Goal: Transaction & Acquisition: Book appointment/travel/reservation

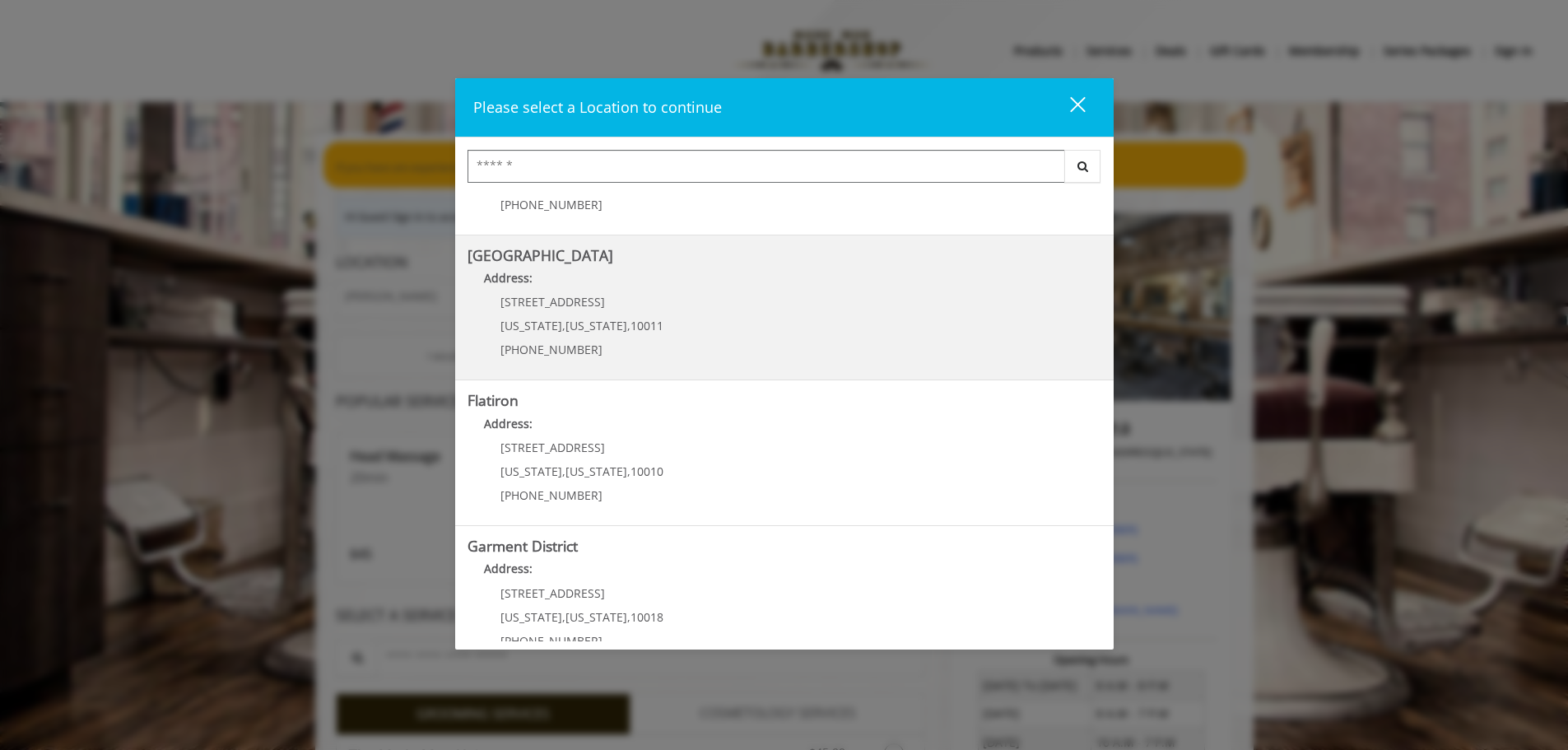
scroll to position [164, 0]
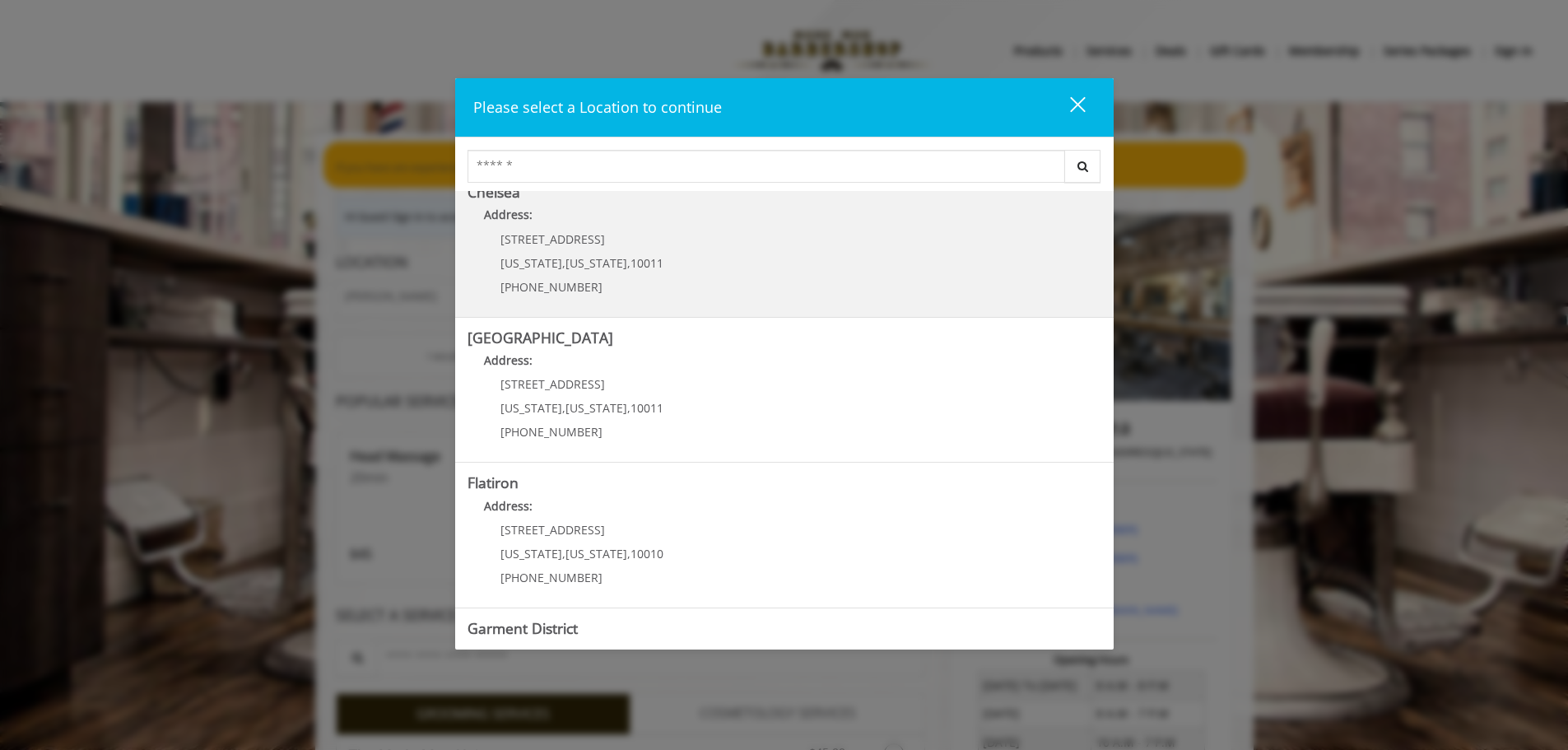
click at [779, 279] on link "Chelsea Address: 169/170 W 23rd St New York , New York , 10011 (917) 639-3902" at bounding box center [784, 244] width 633 height 120
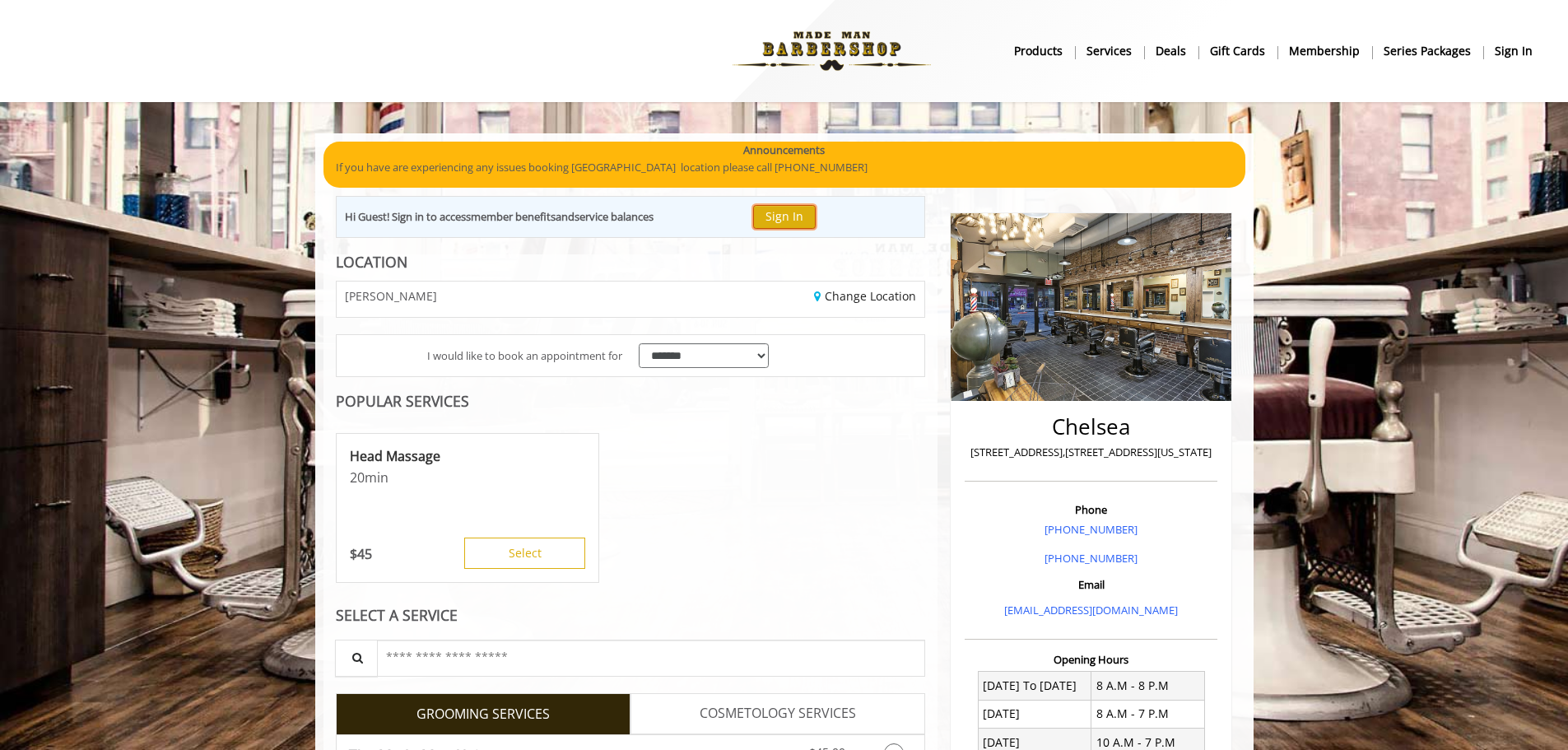
click at [795, 215] on button "Sign In" at bounding box center [784, 217] width 62 height 24
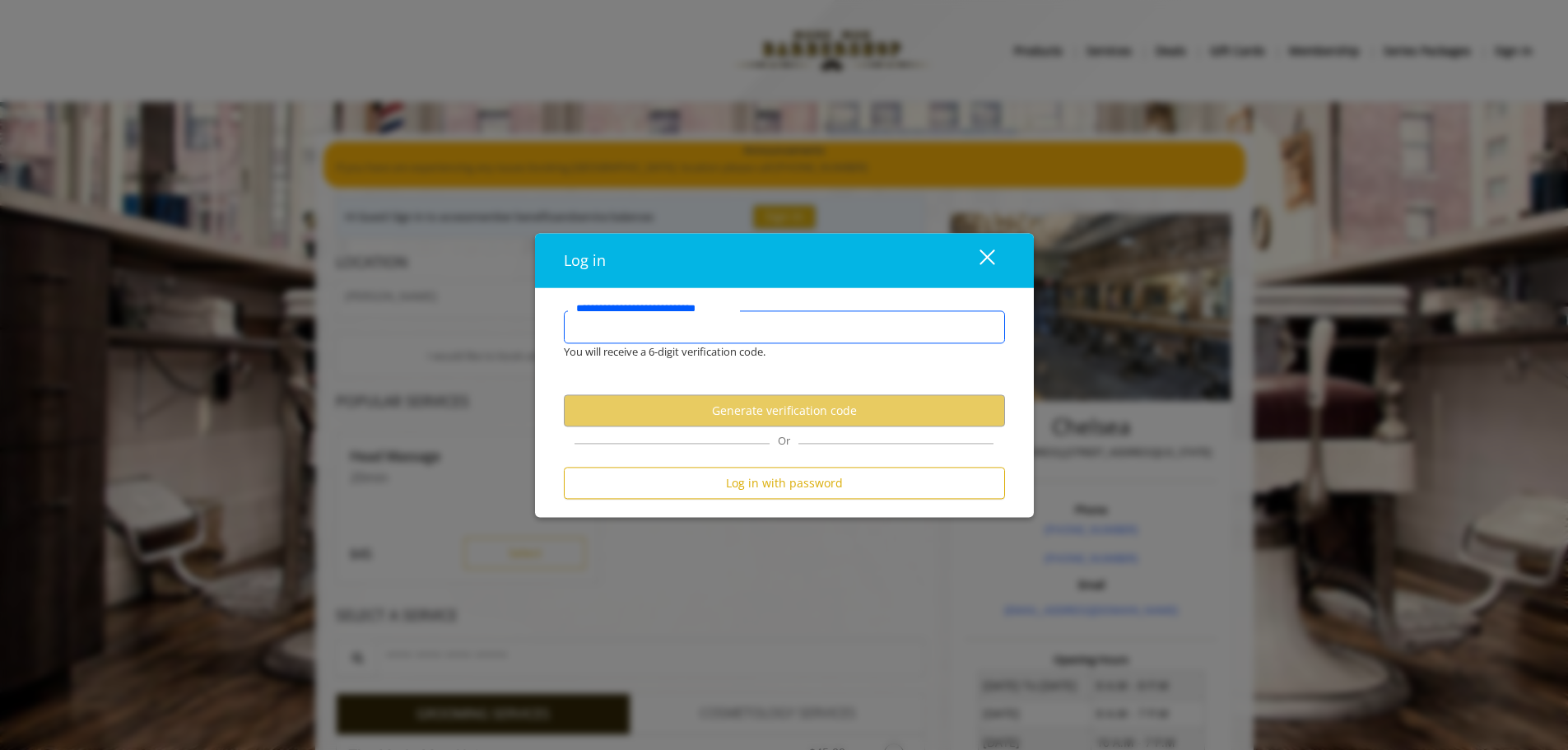
click at [764, 323] on input "**********" at bounding box center [784, 326] width 441 height 33
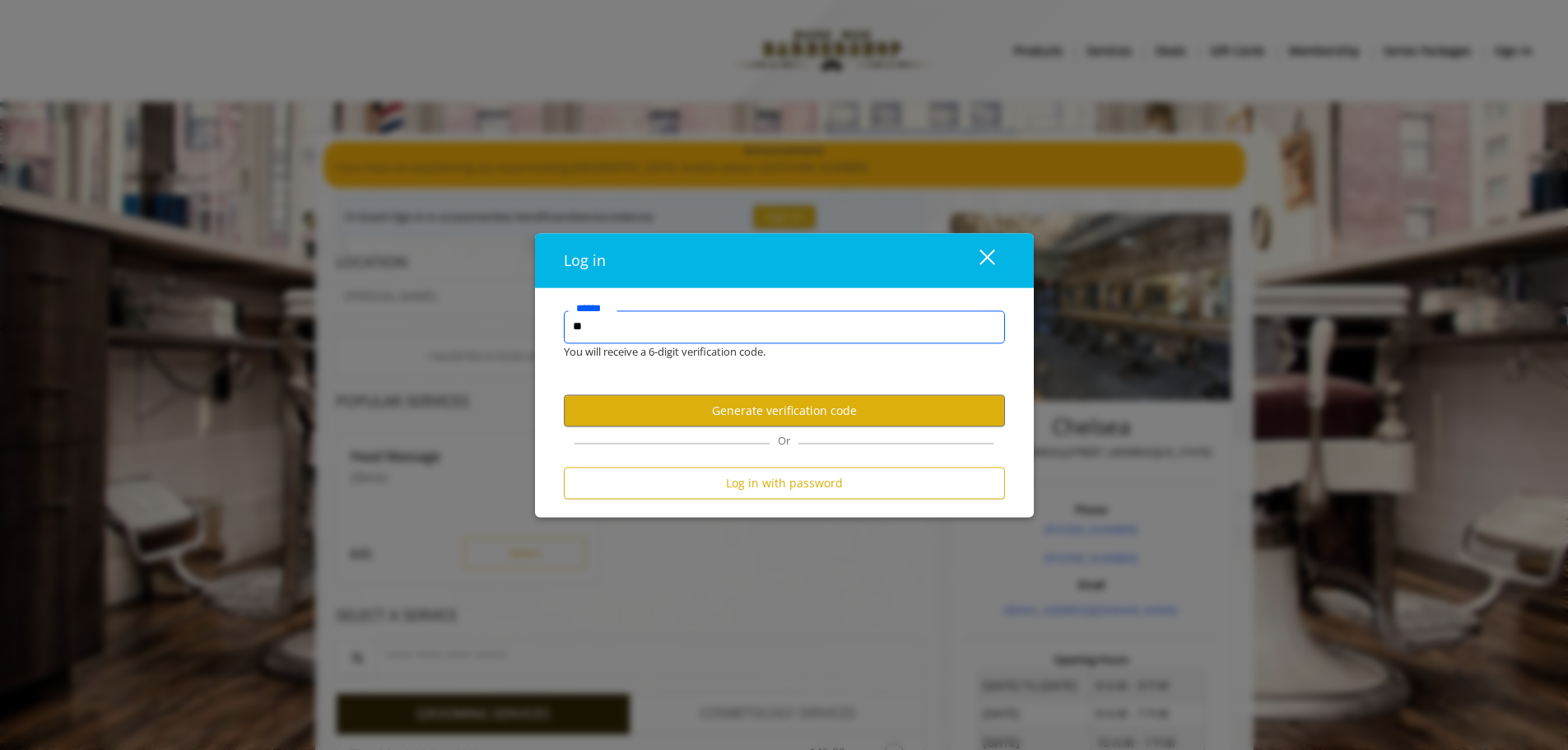
type input "*"
type input "**********"
click at [802, 406] on button "Generate verification code" at bounding box center [784, 411] width 441 height 32
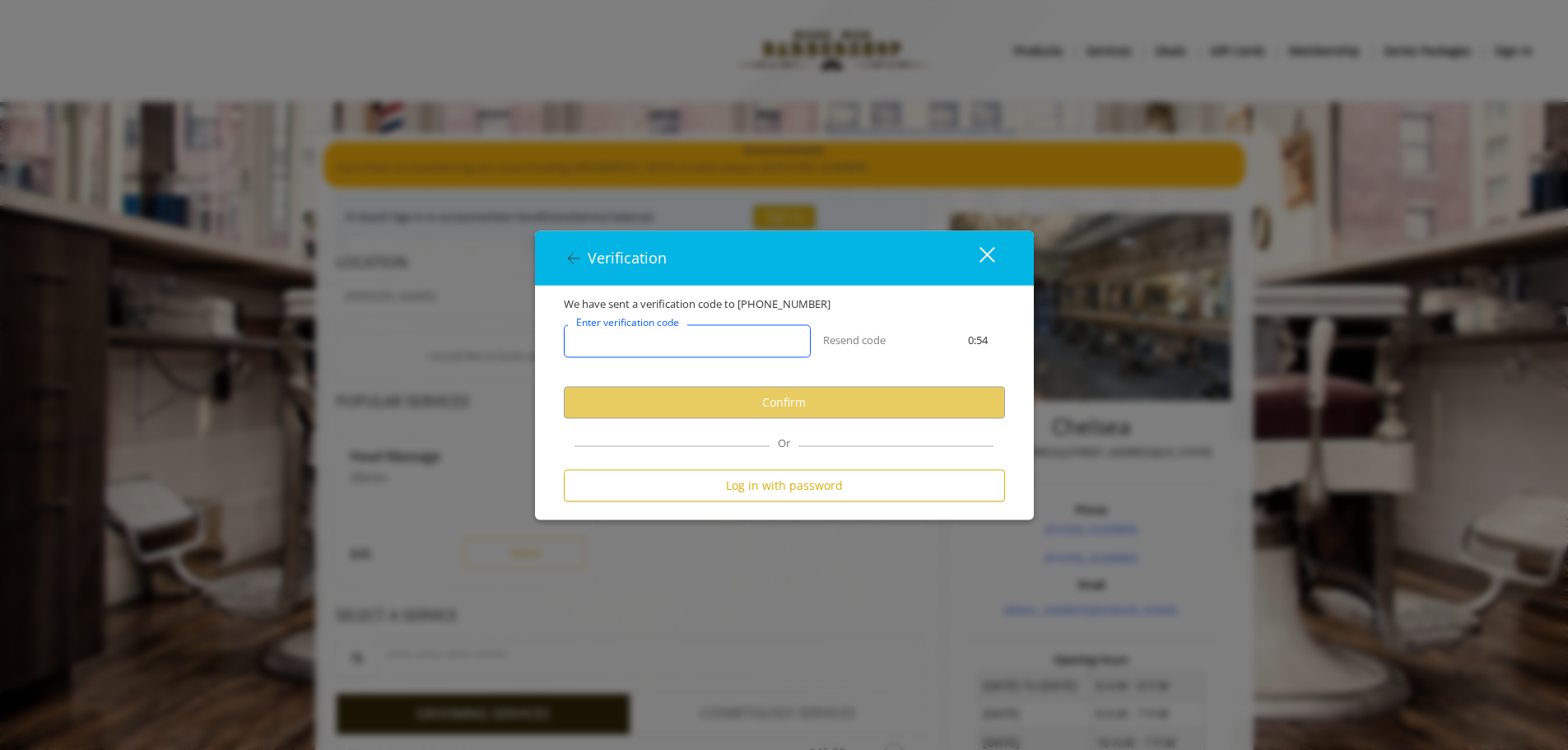
click at [696, 352] on input "Enter verification code" at bounding box center [687, 341] width 247 height 33
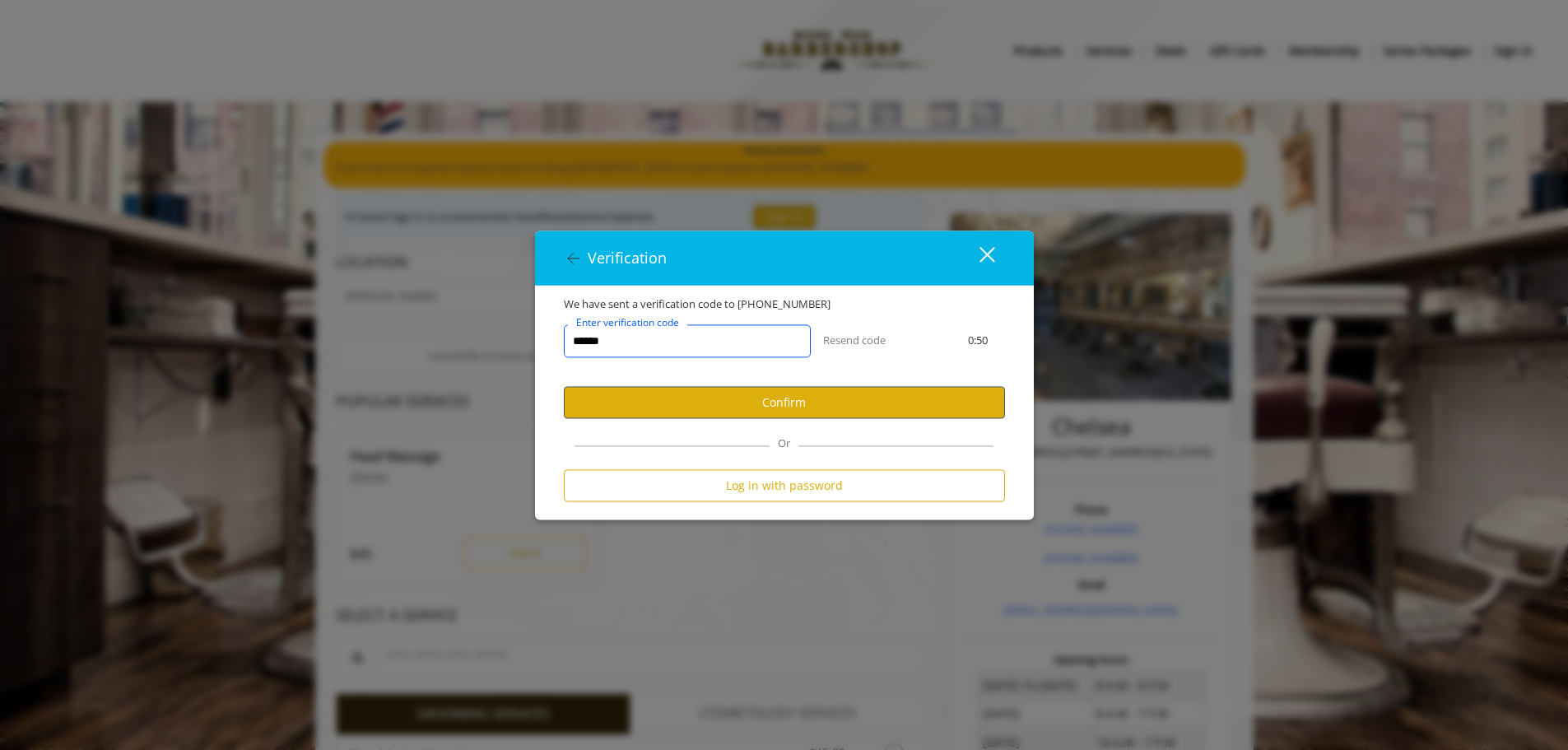
type input "******"
click at [749, 407] on button "Confirm" at bounding box center [784, 402] width 441 height 32
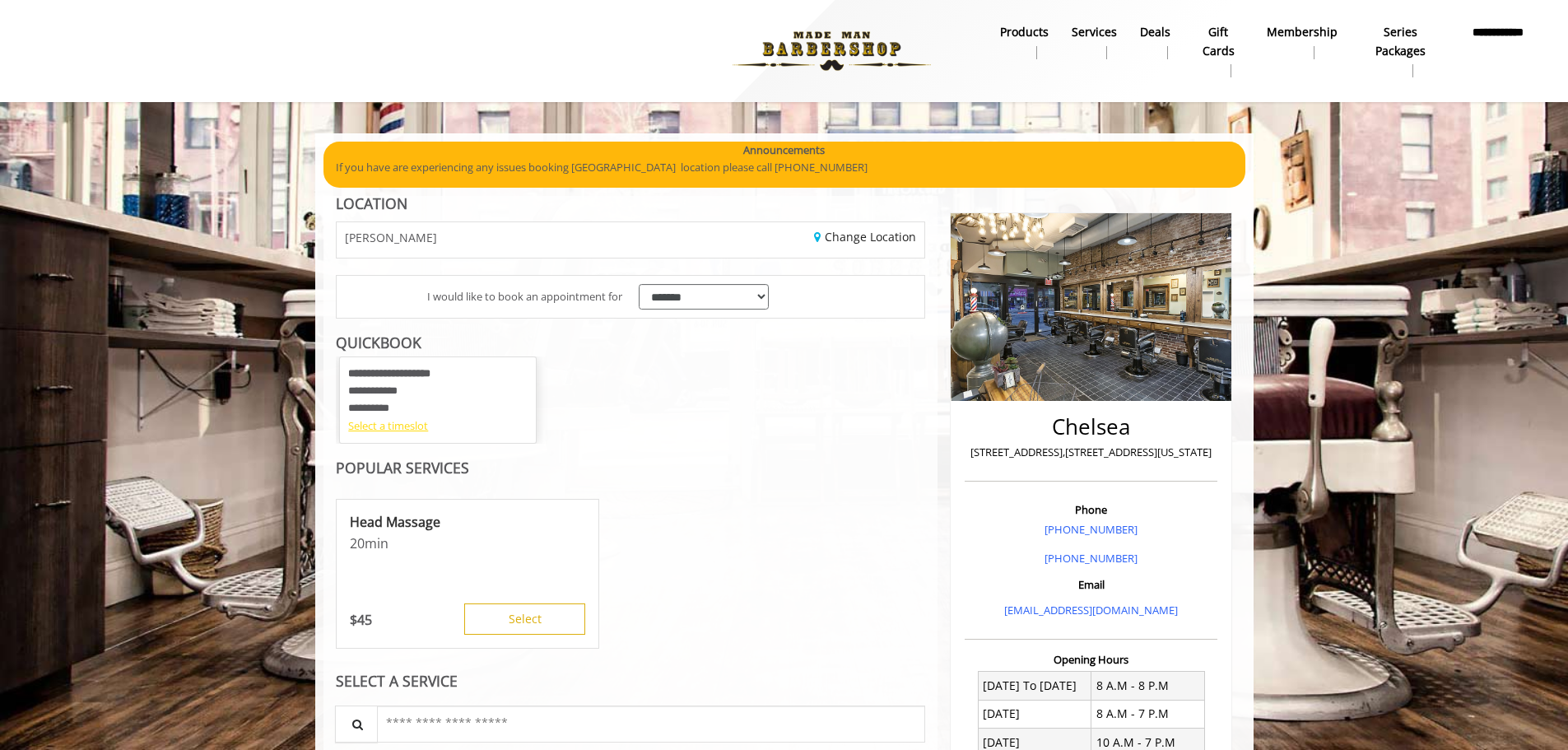
click at [417, 425] on div "Select a timeslot" at bounding box center [437, 425] width 179 height 17
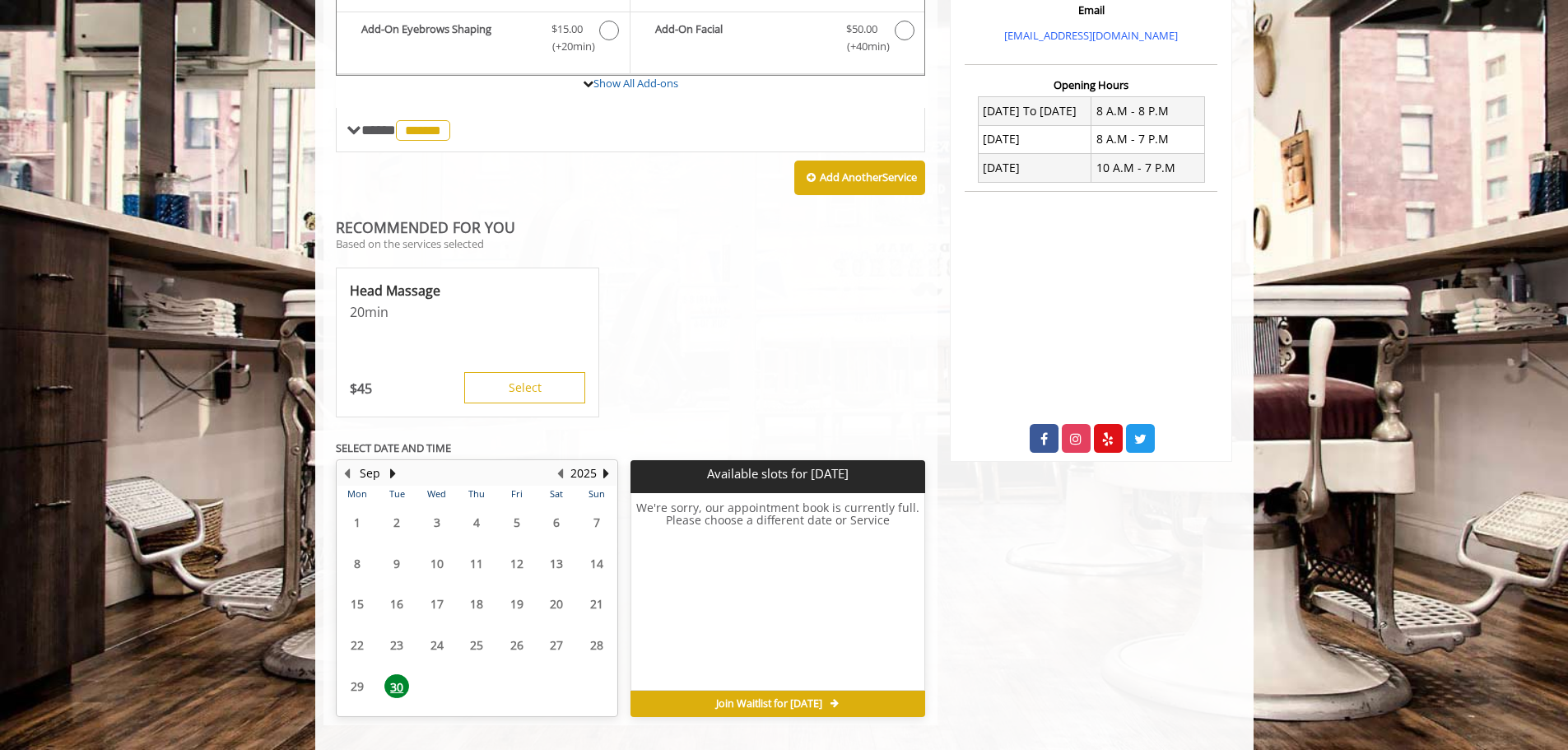
scroll to position [590, 0]
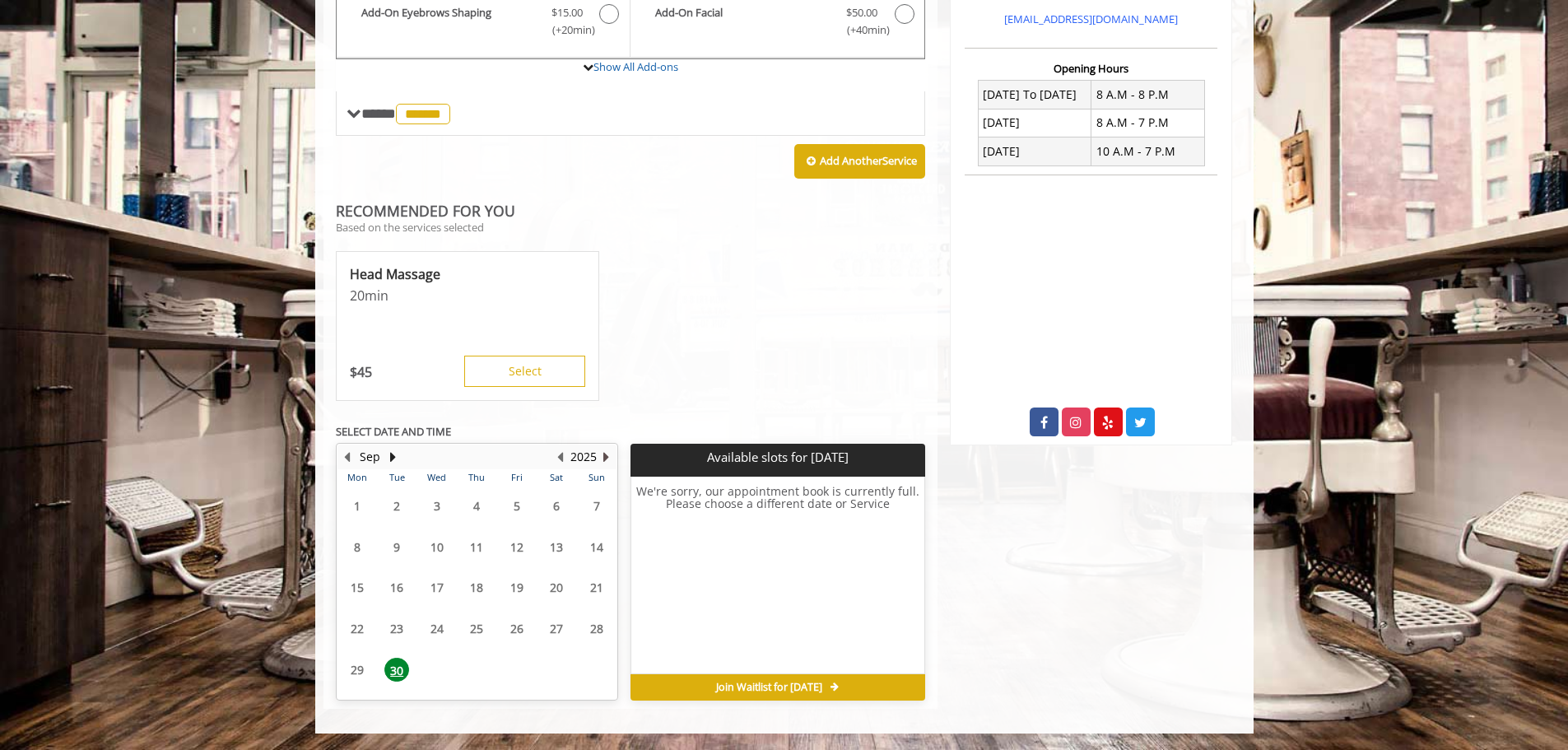
click at [606, 454] on button "Next Year" at bounding box center [606, 457] width 13 height 18
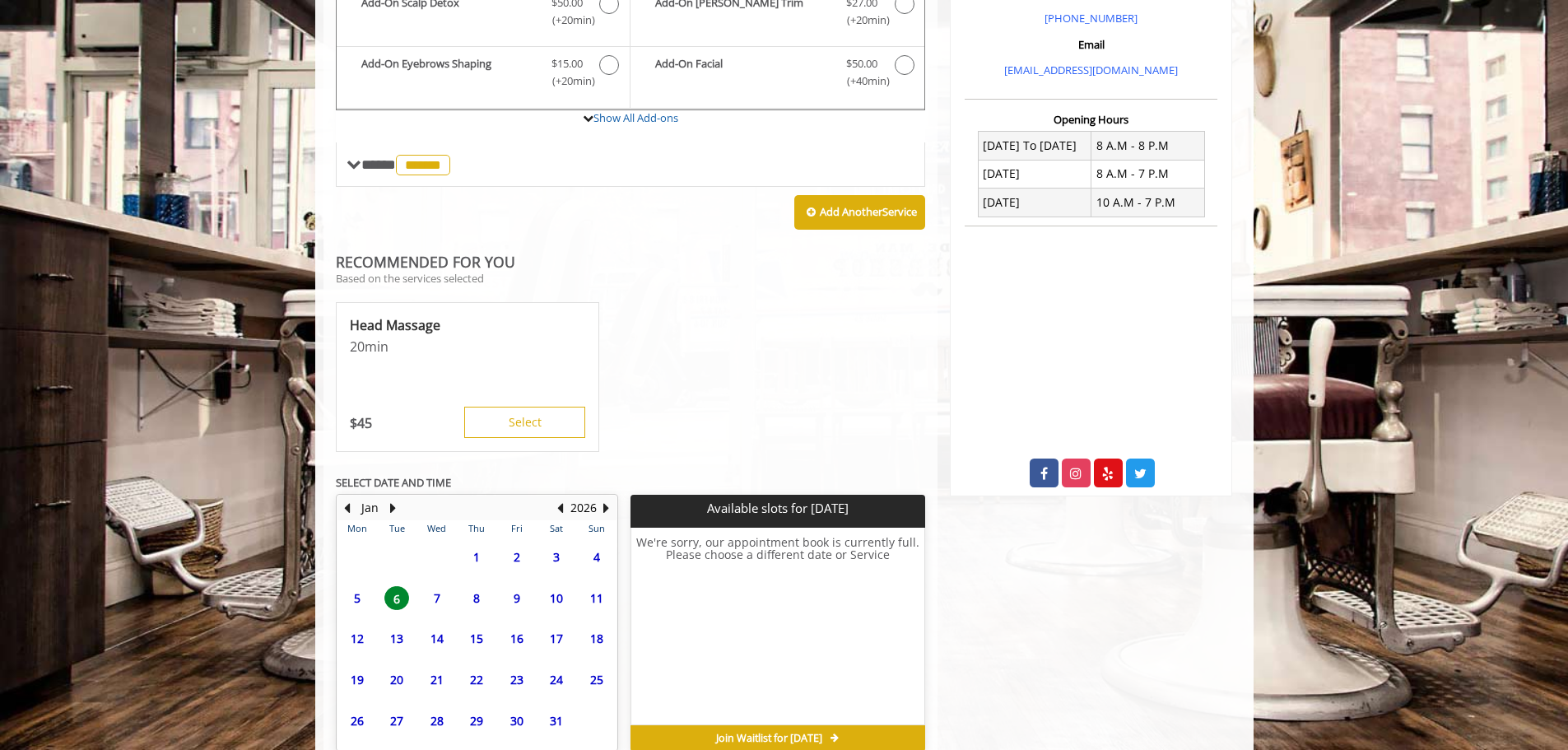
scroll to position [581, 0]
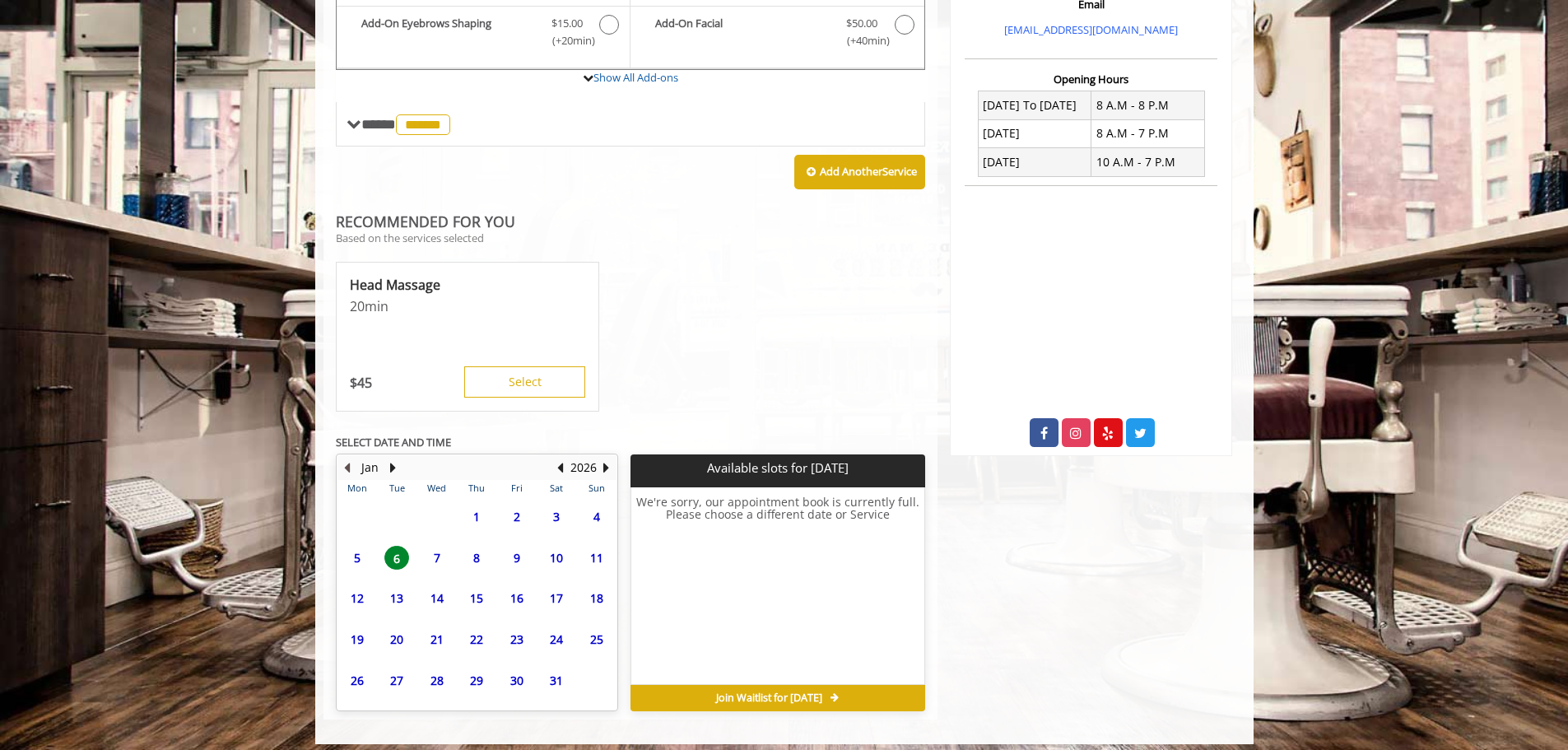
click at [352, 466] on button "Previous Month" at bounding box center [347, 468] width 13 height 18
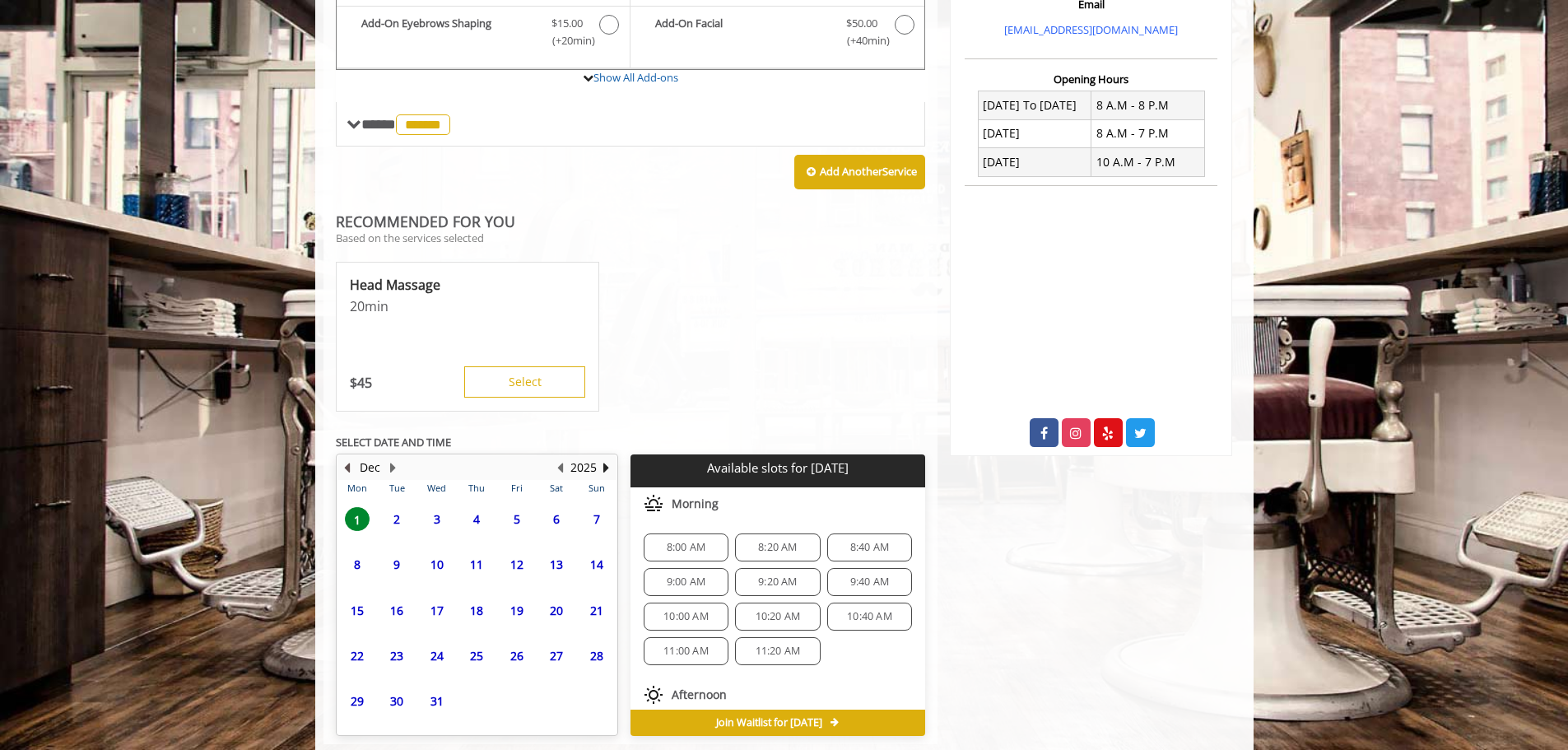
click at [351, 466] on button "Previous Month" at bounding box center [347, 468] width 13 height 18
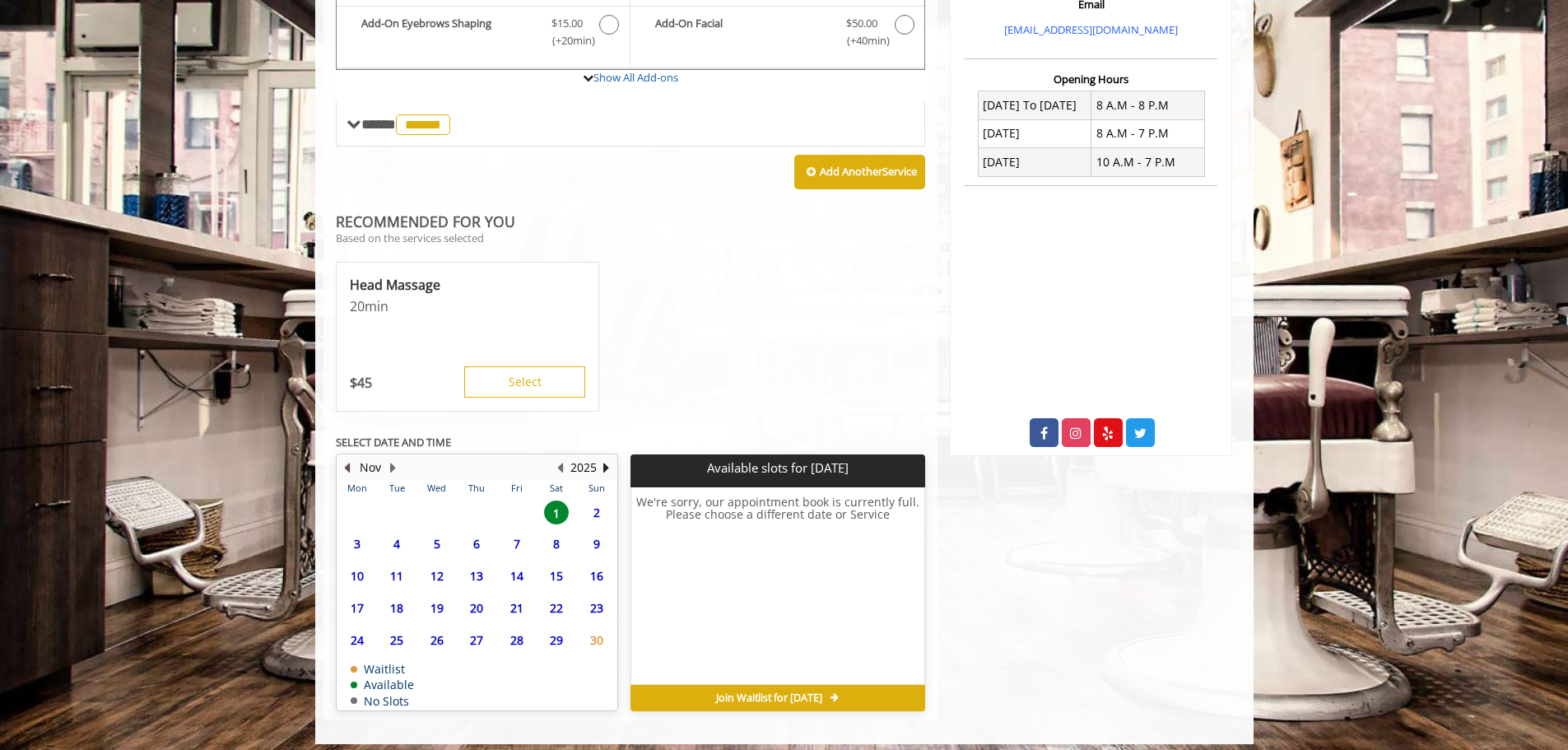
click at [351, 466] on button "Previous Month" at bounding box center [347, 468] width 13 height 18
click at [391, 466] on button "Next Month" at bounding box center [392, 468] width 13 height 18
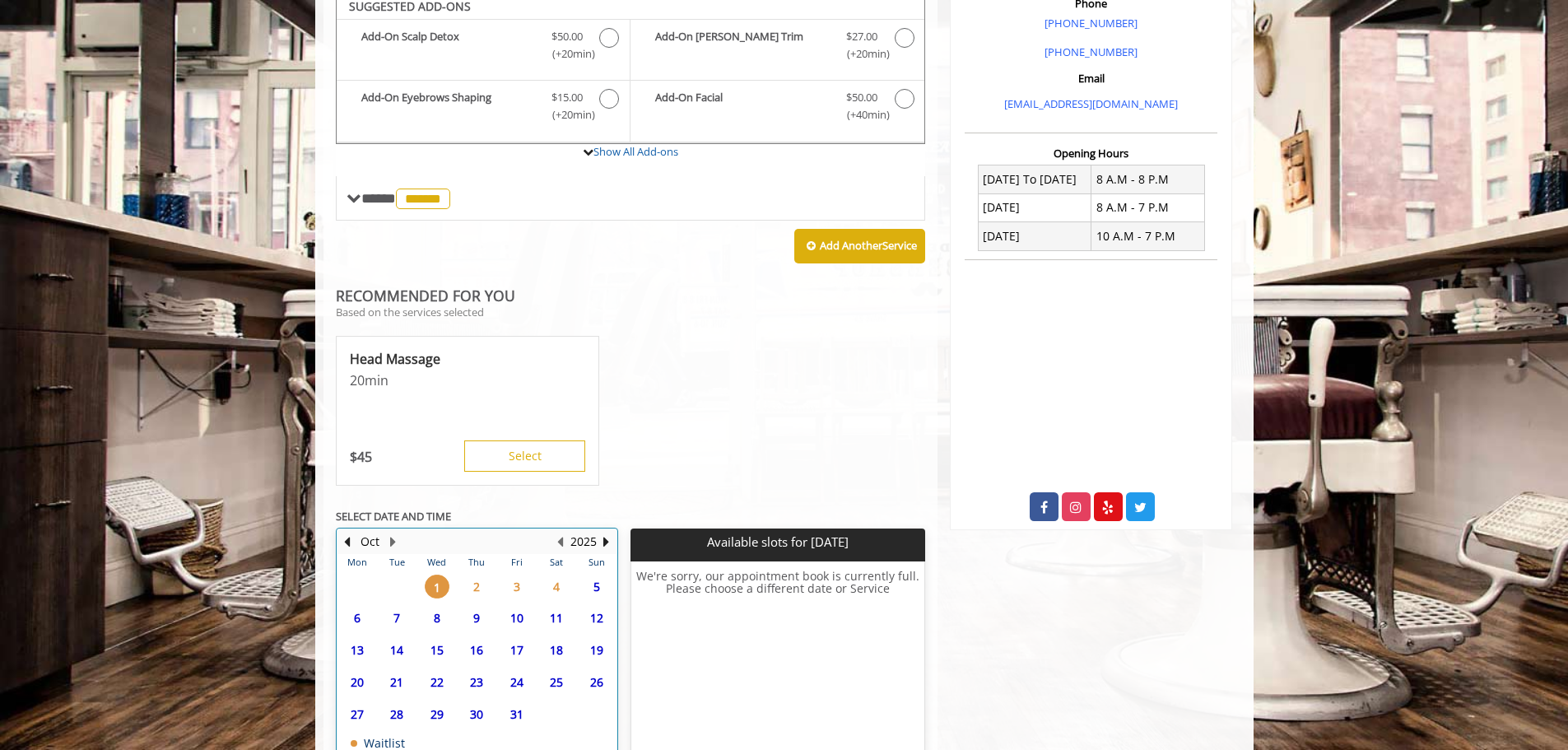
scroll to position [497, 0]
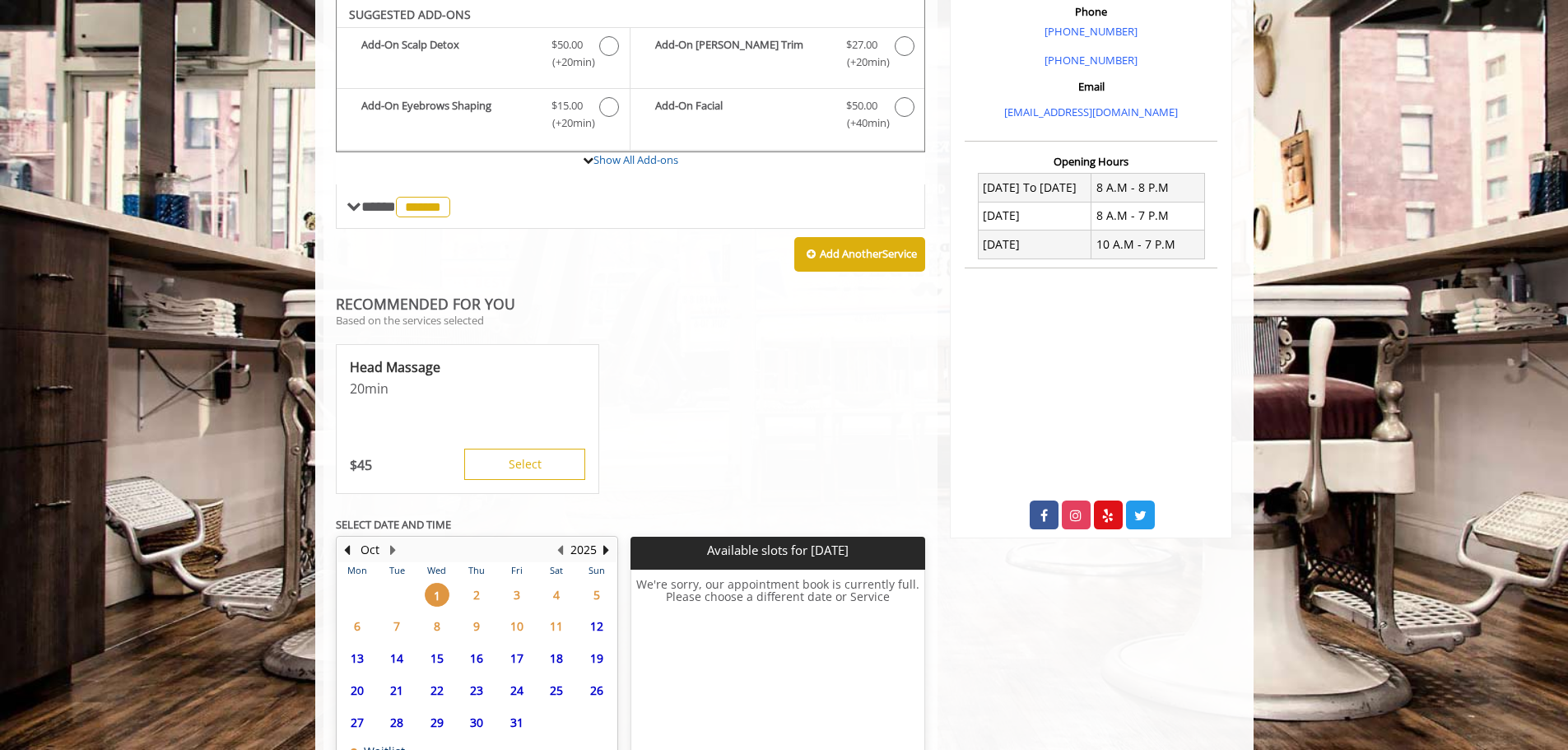
click at [393, 619] on span "7" at bounding box center [396, 626] width 25 height 24
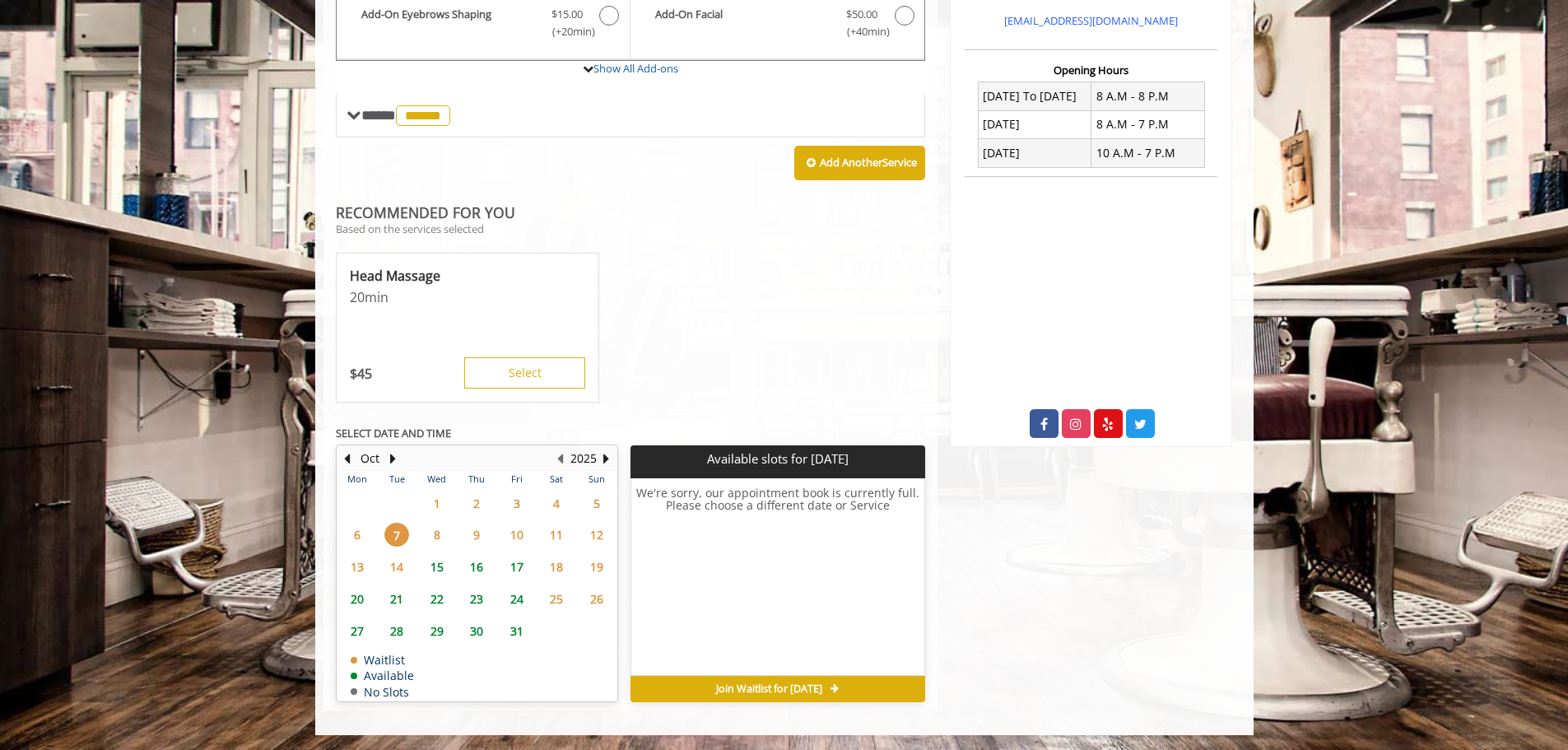
scroll to position [590, 0]
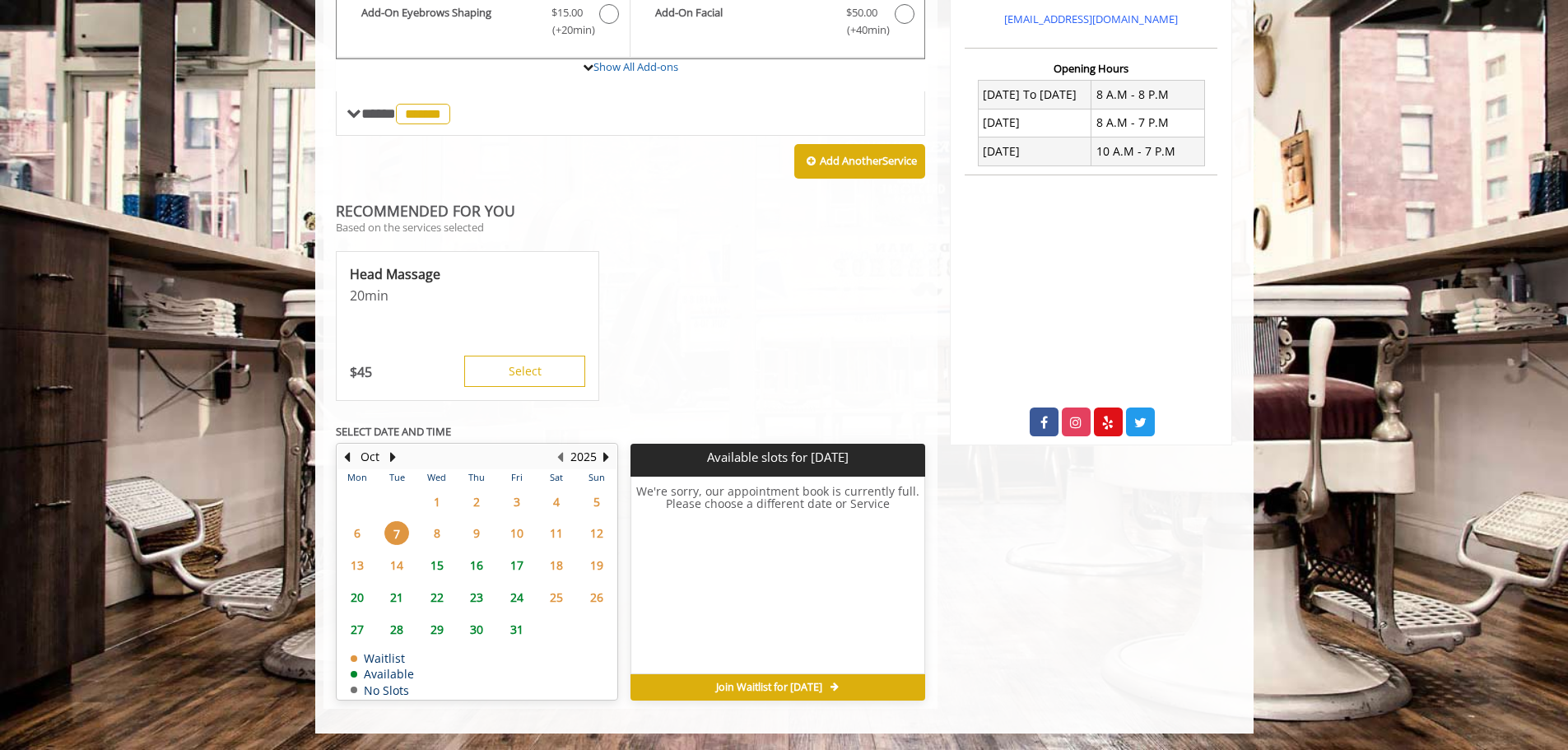
click at [442, 565] on span "15" at bounding box center [437, 565] width 25 height 24
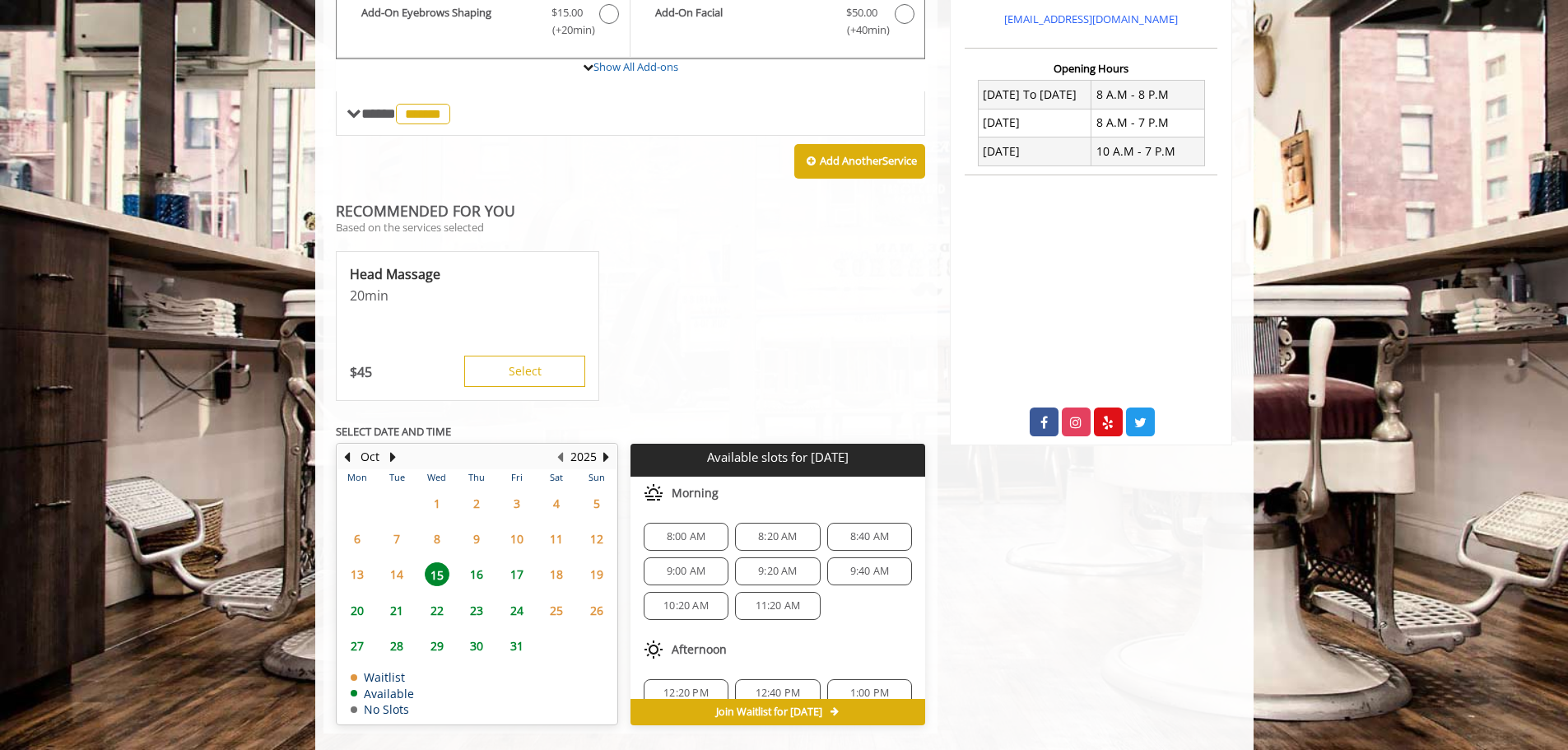
scroll to position [615, 0]
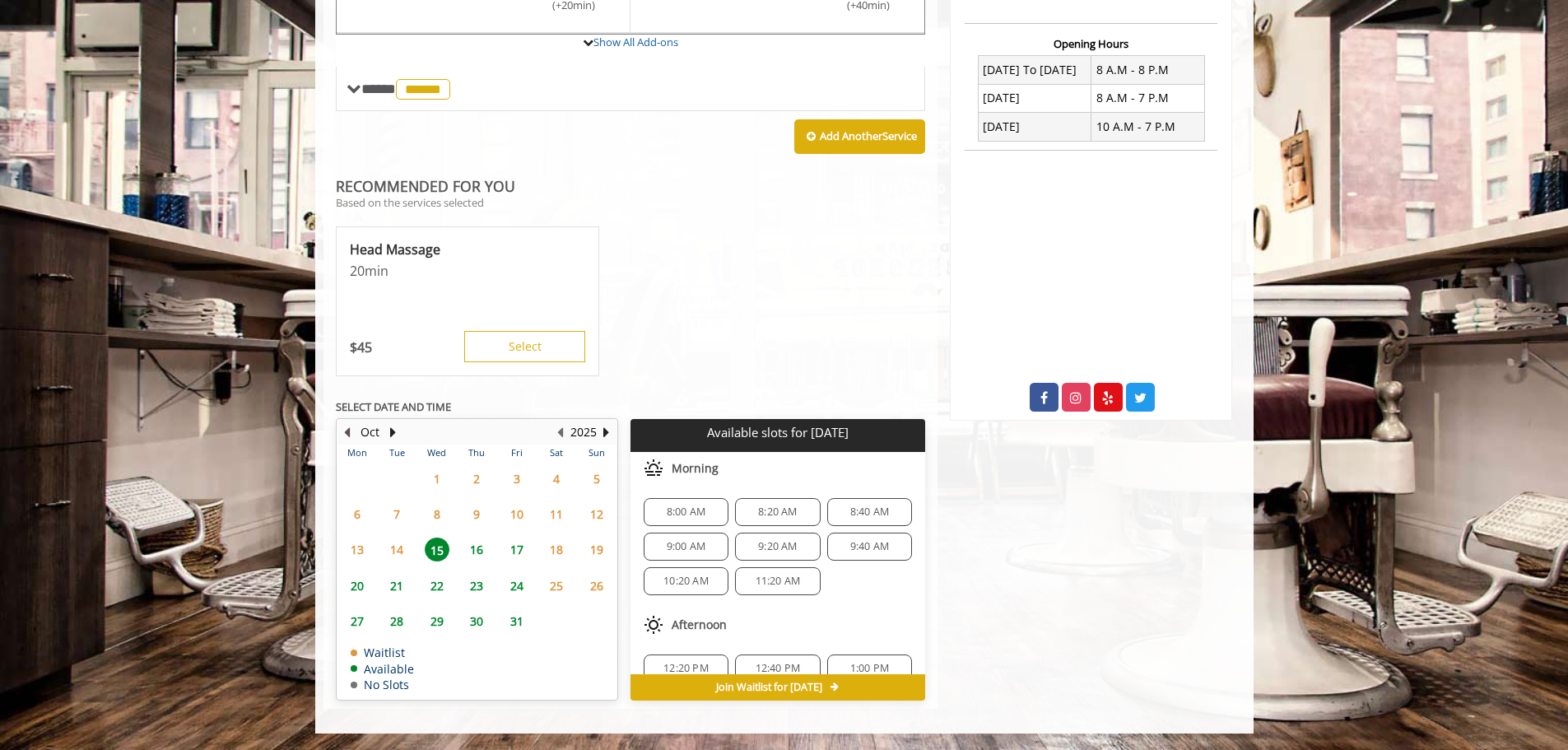
click at [352, 433] on button "Previous Month" at bounding box center [347, 432] width 13 height 18
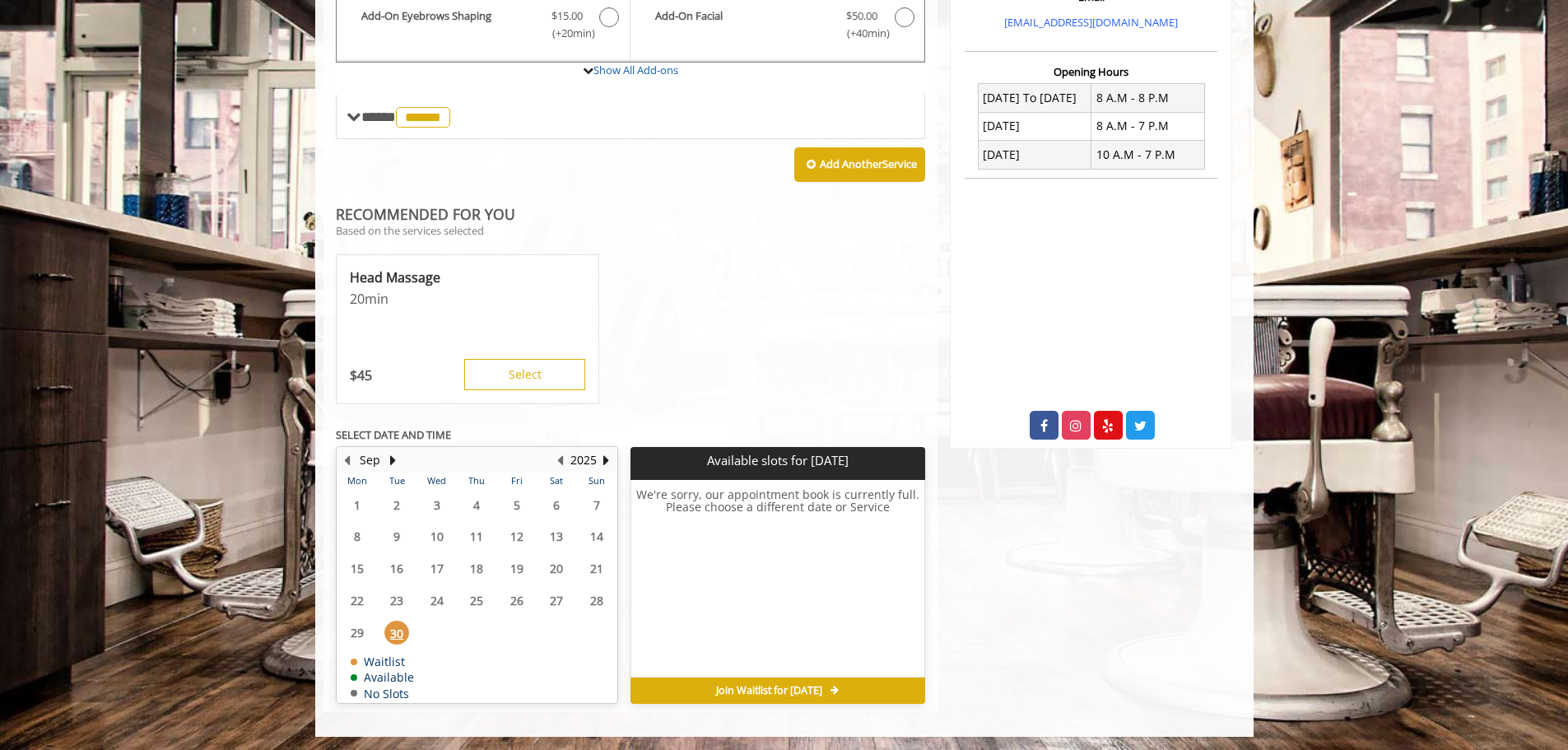
scroll to position [590, 0]
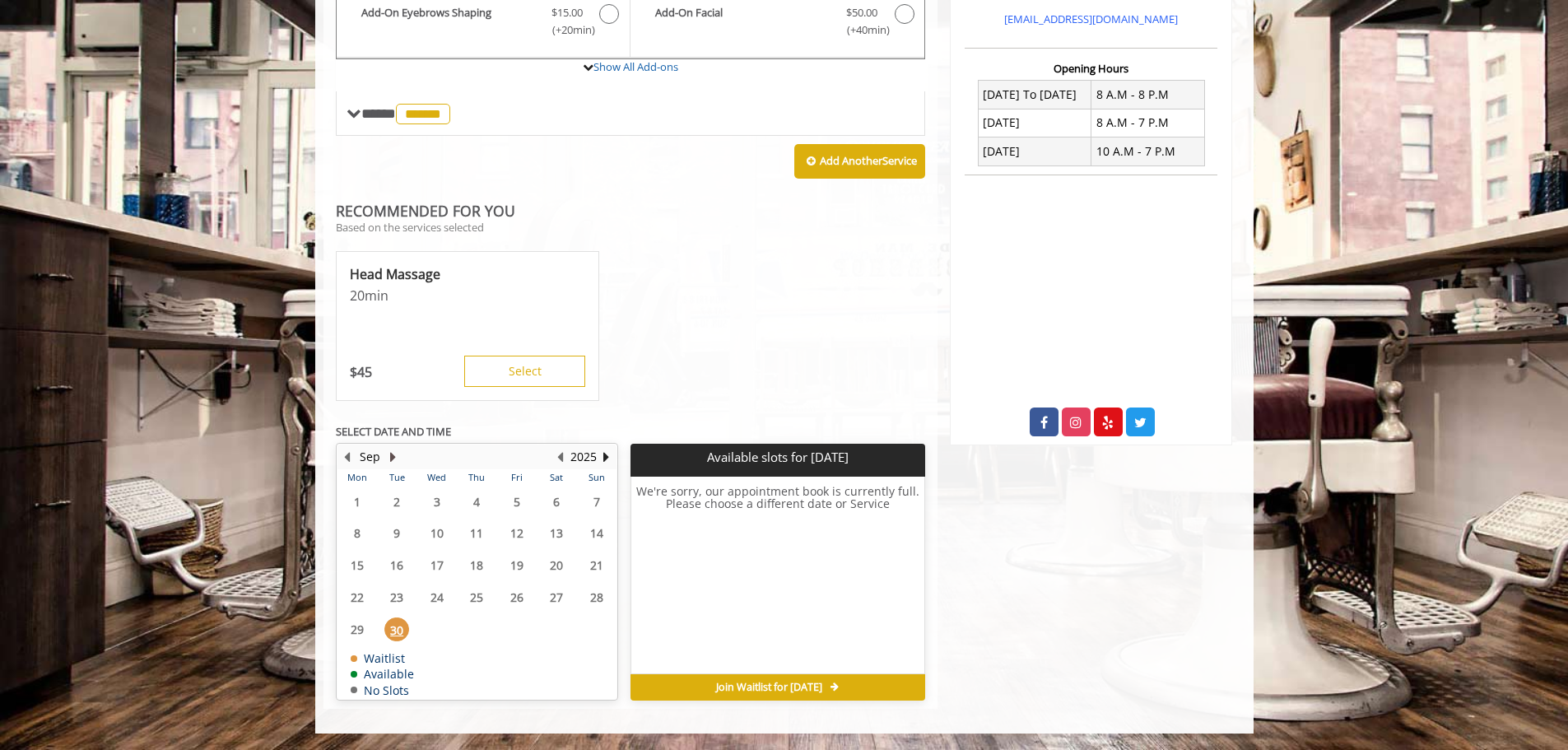
click at [392, 460] on button "Next Month" at bounding box center [392, 457] width 13 height 18
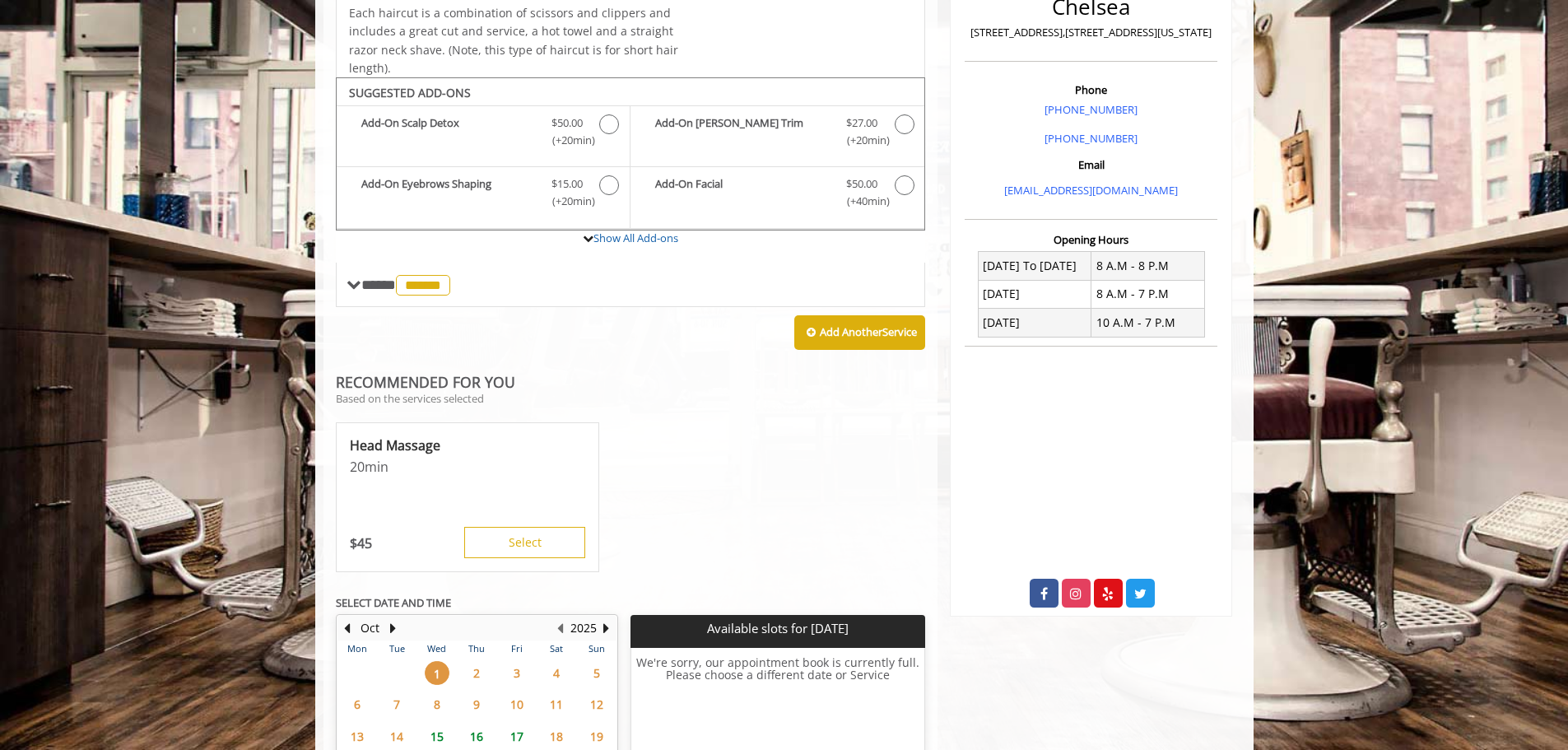
scroll to position [333, 0]
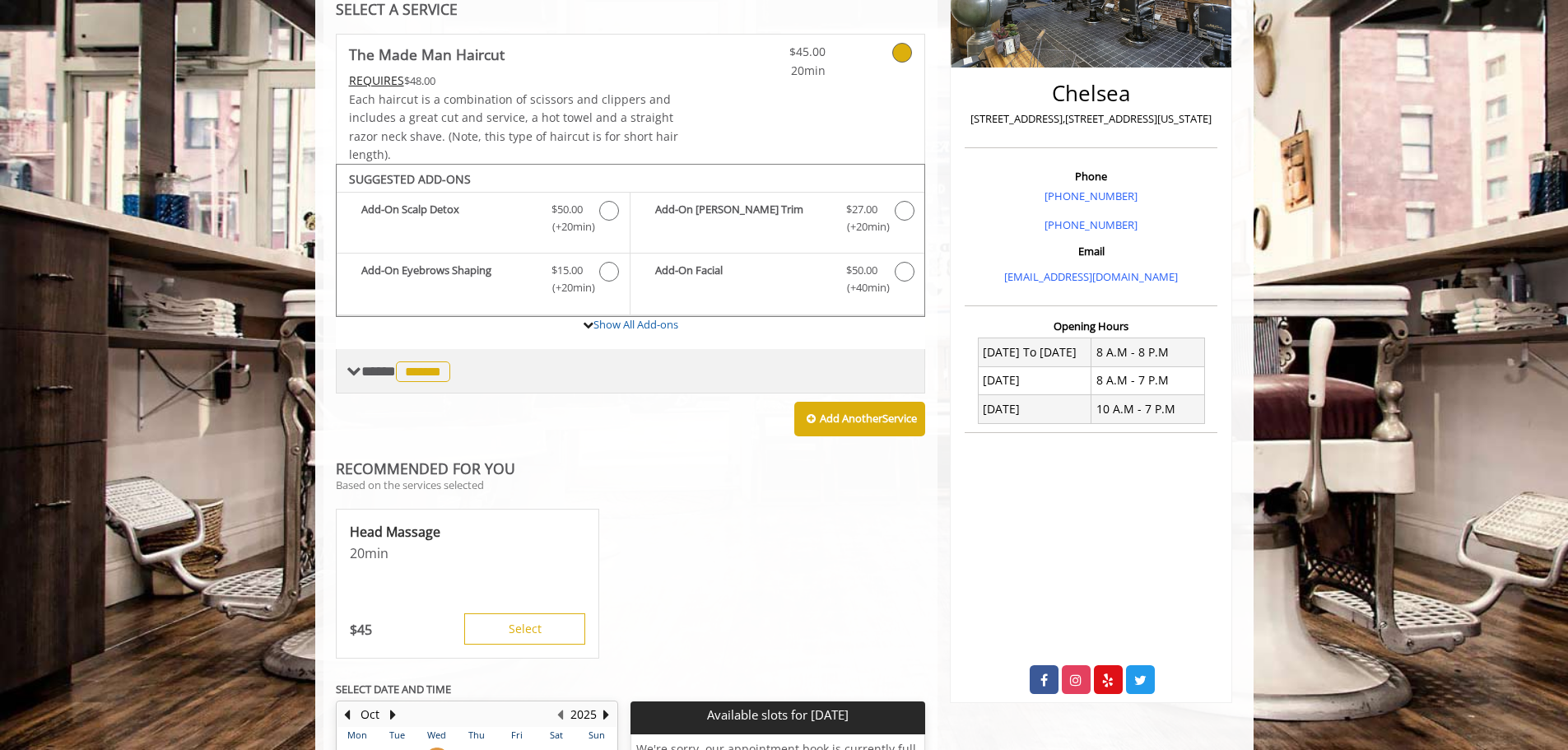
click at [372, 374] on span "**** ****** ********" at bounding box center [408, 371] width 93 height 15
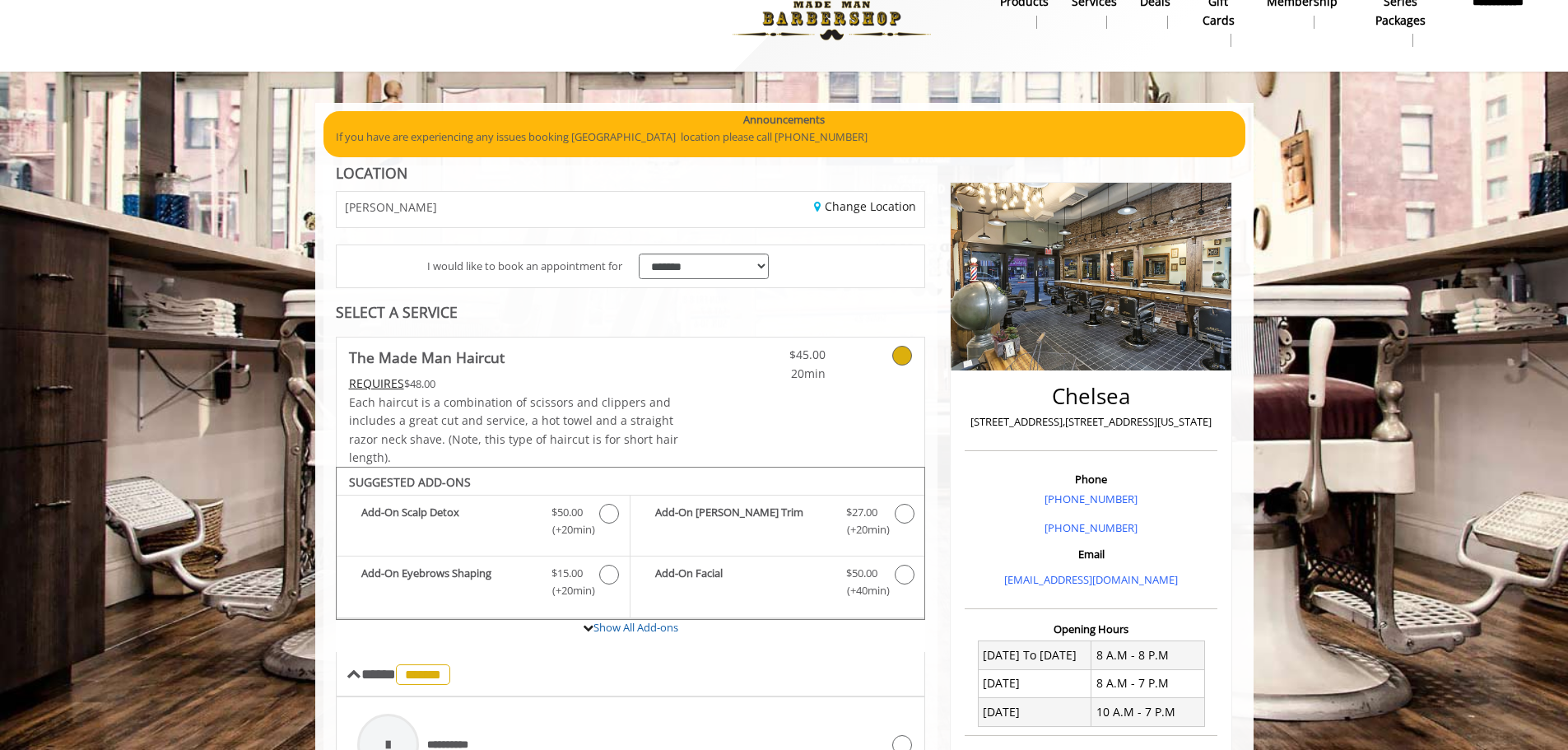
scroll to position [4, 0]
